Goal: Task Accomplishment & Management: Use online tool/utility

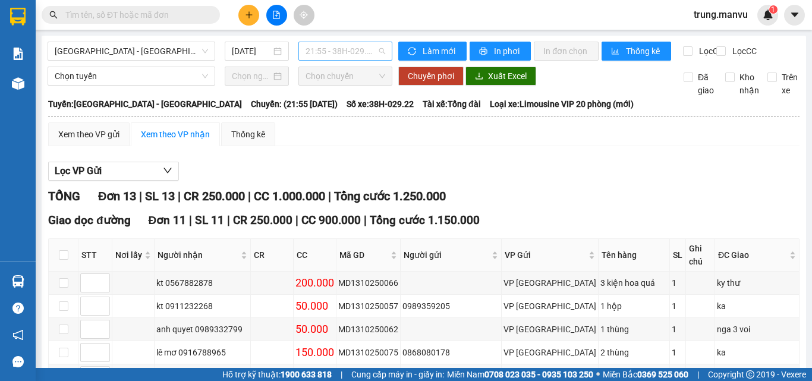
click at [364, 53] on span "21:55 - 38H-029.22" at bounding box center [346, 51] width 80 height 18
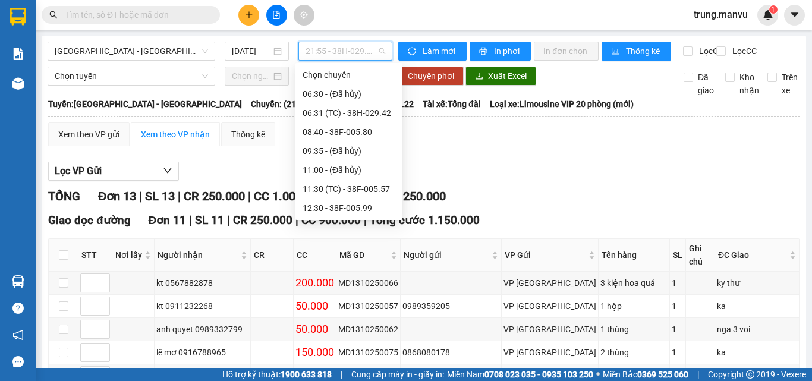
click at [380, 297] on div "16:32 (TC) - 38E-005.52" at bounding box center [349, 303] width 93 height 13
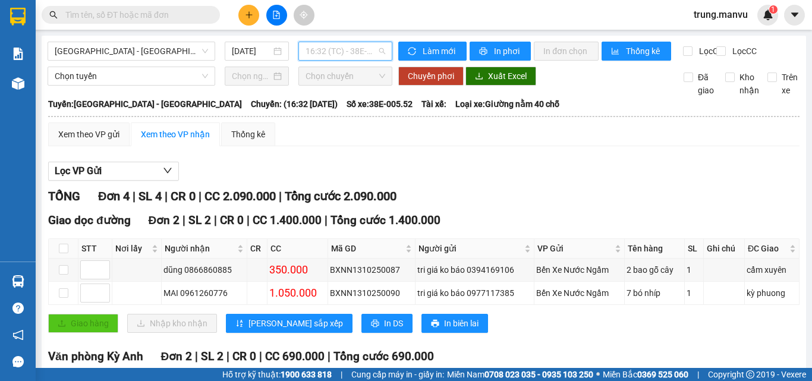
click at [365, 53] on span "16:32 (TC) - 38E-005.52" at bounding box center [346, 51] width 80 height 18
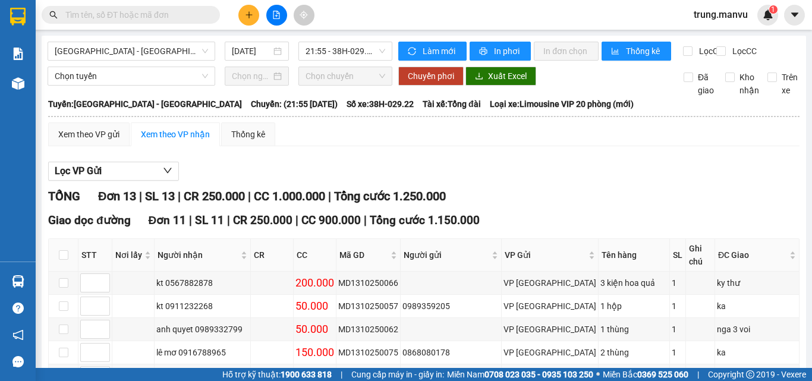
click at [185, 17] on input "text" at bounding box center [135, 14] width 140 height 13
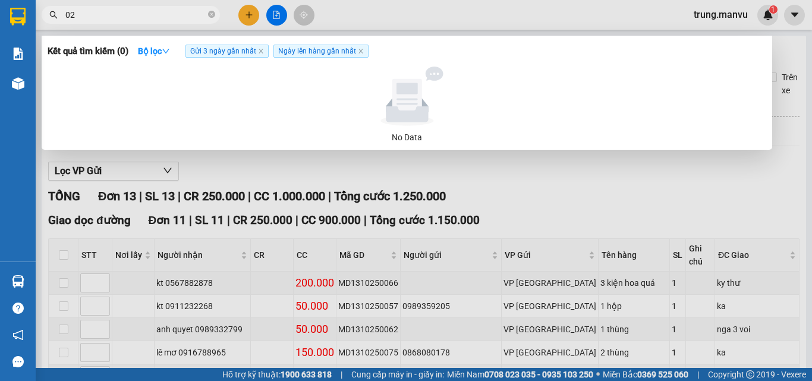
type input "025"
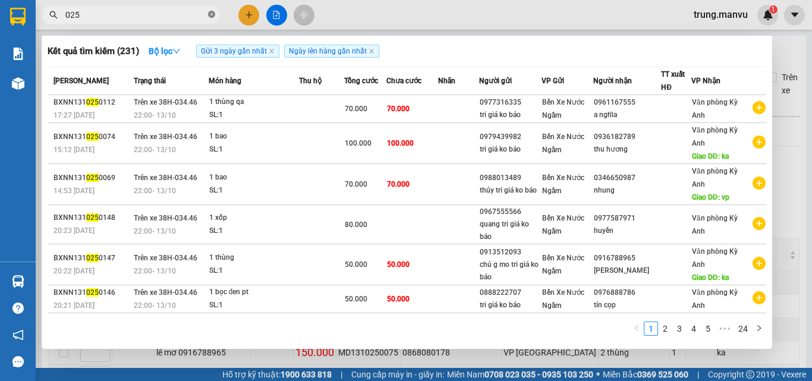
click at [212, 14] on icon "close-circle" at bounding box center [211, 14] width 7 height 7
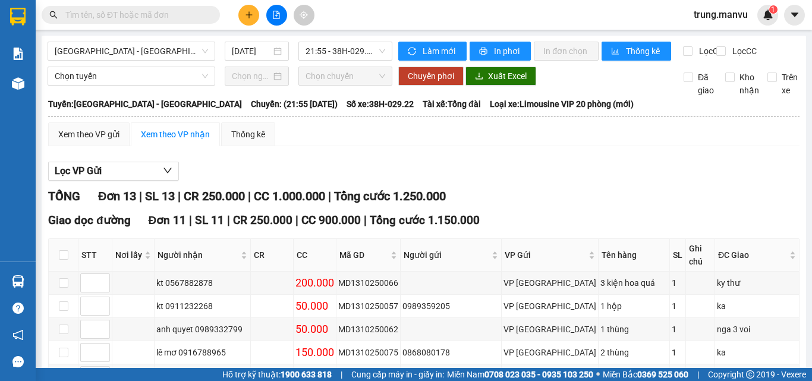
click at [142, 15] on input "text" at bounding box center [135, 14] width 140 height 13
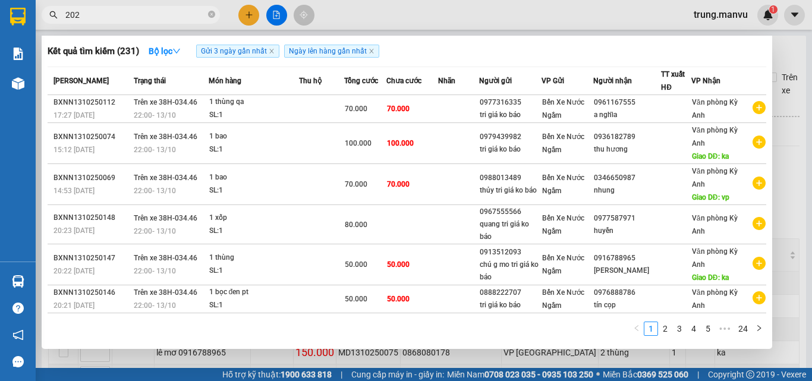
type input "2025"
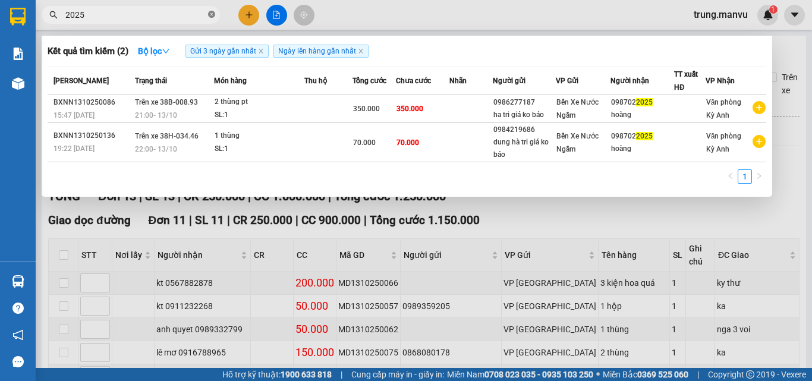
click at [212, 17] on icon "close-circle" at bounding box center [211, 14] width 7 height 7
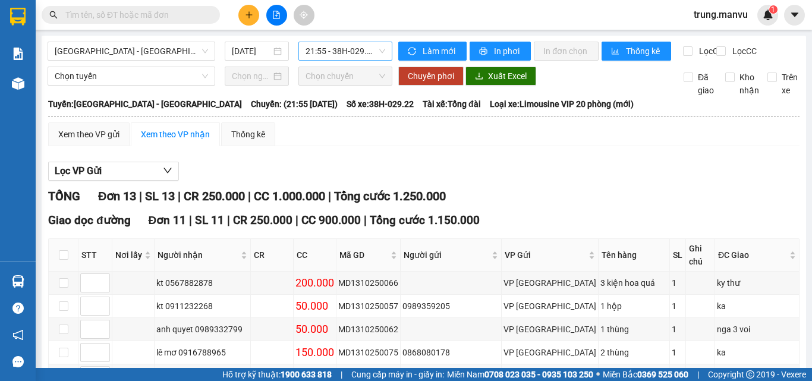
click at [363, 54] on span "21:55 - 38H-029.22" at bounding box center [346, 51] width 80 height 18
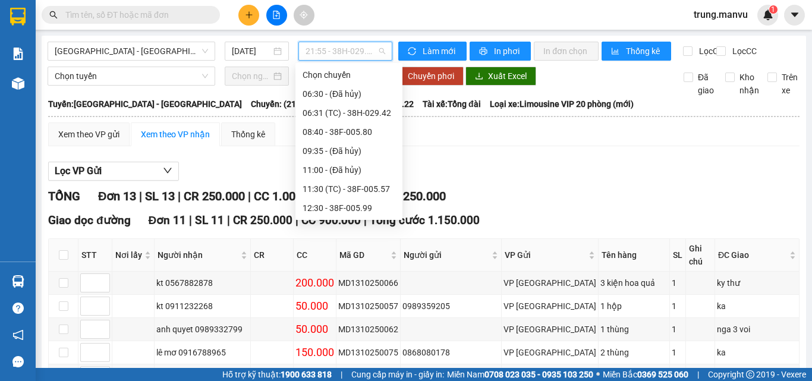
click at [362, 297] on div "16:32 (TC) - 38E-005.52" at bounding box center [349, 303] width 93 height 13
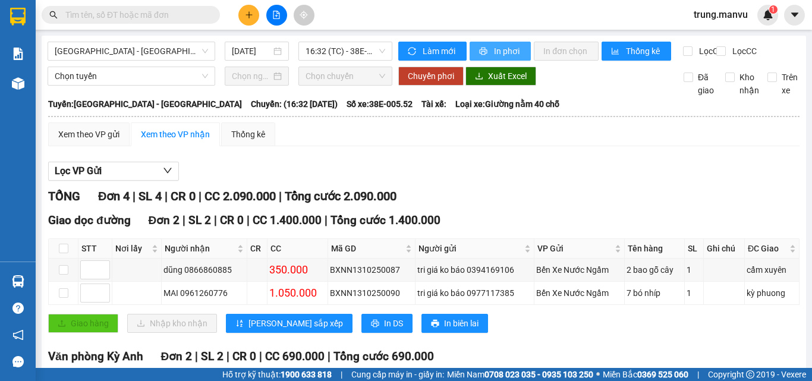
click at [486, 51] on button "In phơi" at bounding box center [500, 51] width 61 height 19
